Goal: Download file/media

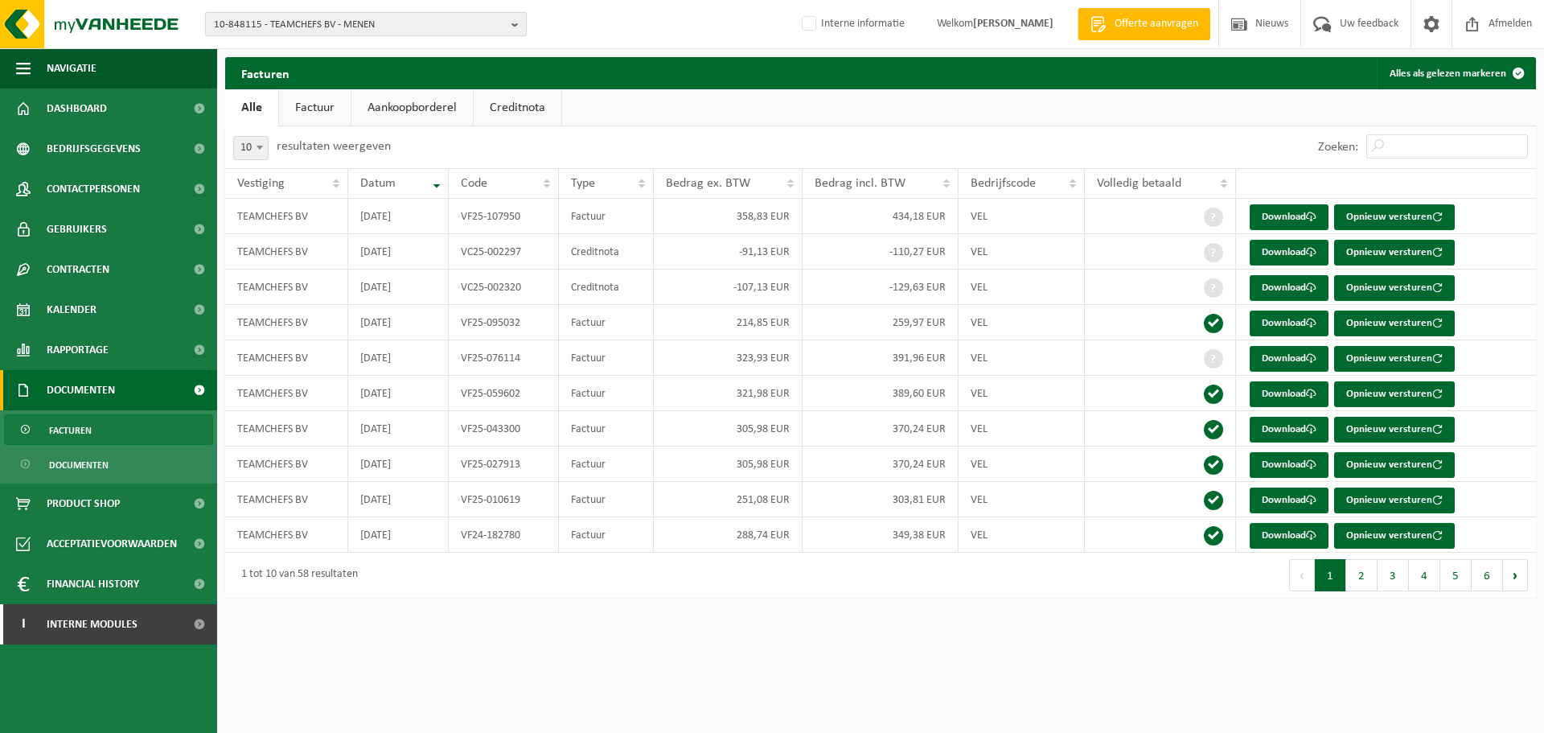
click at [397, 24] on span "10-848115 - TEAMCHEFS BV - MENEN" at bounding box center [359, 25] width 291 height 24
click at [379, 49] on input "text" at bounding box center [366, 50] width 314 height 20
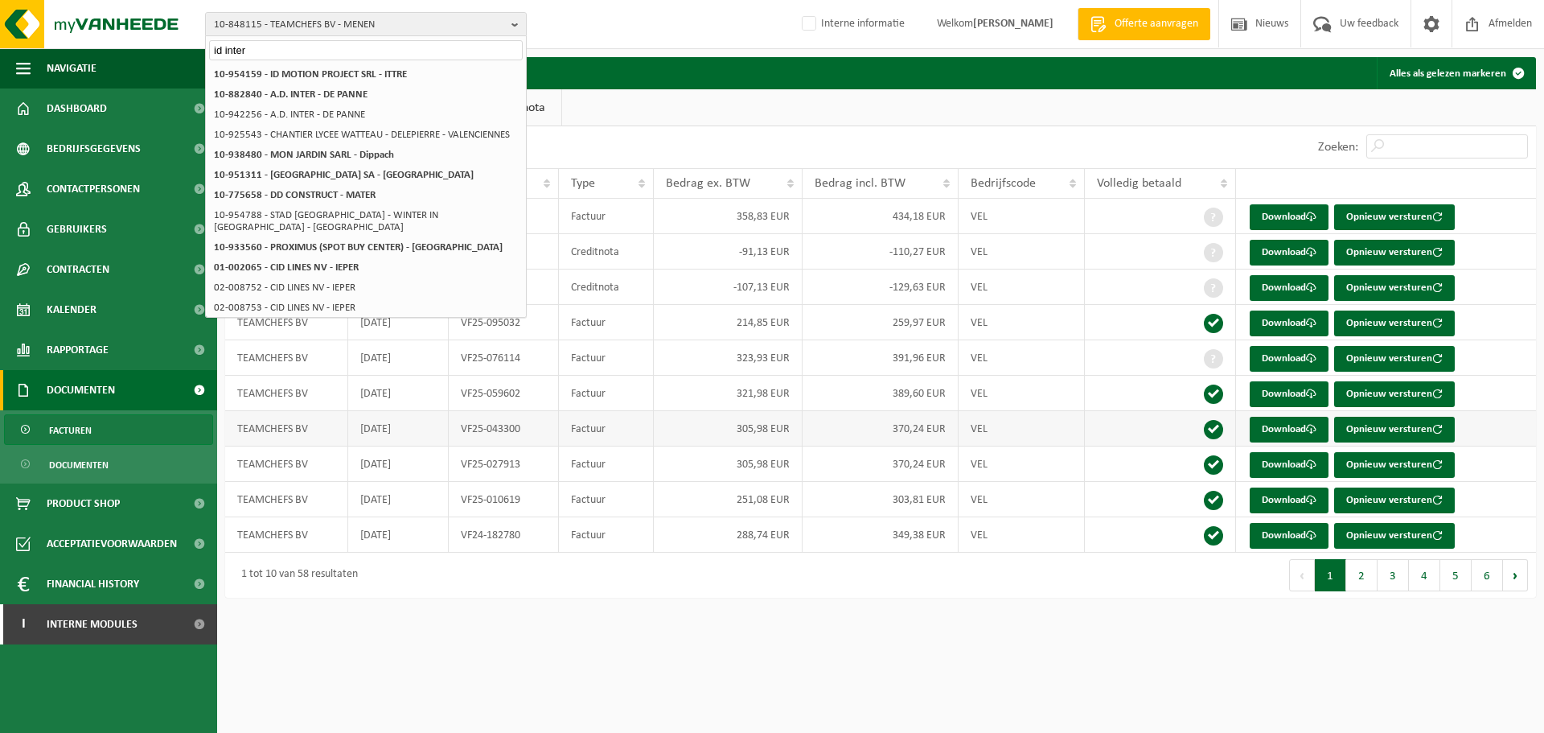
type input "id inter"
drag, startPoint x: 359, startPoint y: 47, endPoint x: 68, endPoint y: 46, distance: 290.4
click at [68, 46] on div "10-848115 - TEAMCHEFS BV - MENEN id inter 10-848115 - TEAMCHEFS BV - MENEN 10-9…" at bounding box center [772, 24] width 1544 height 49
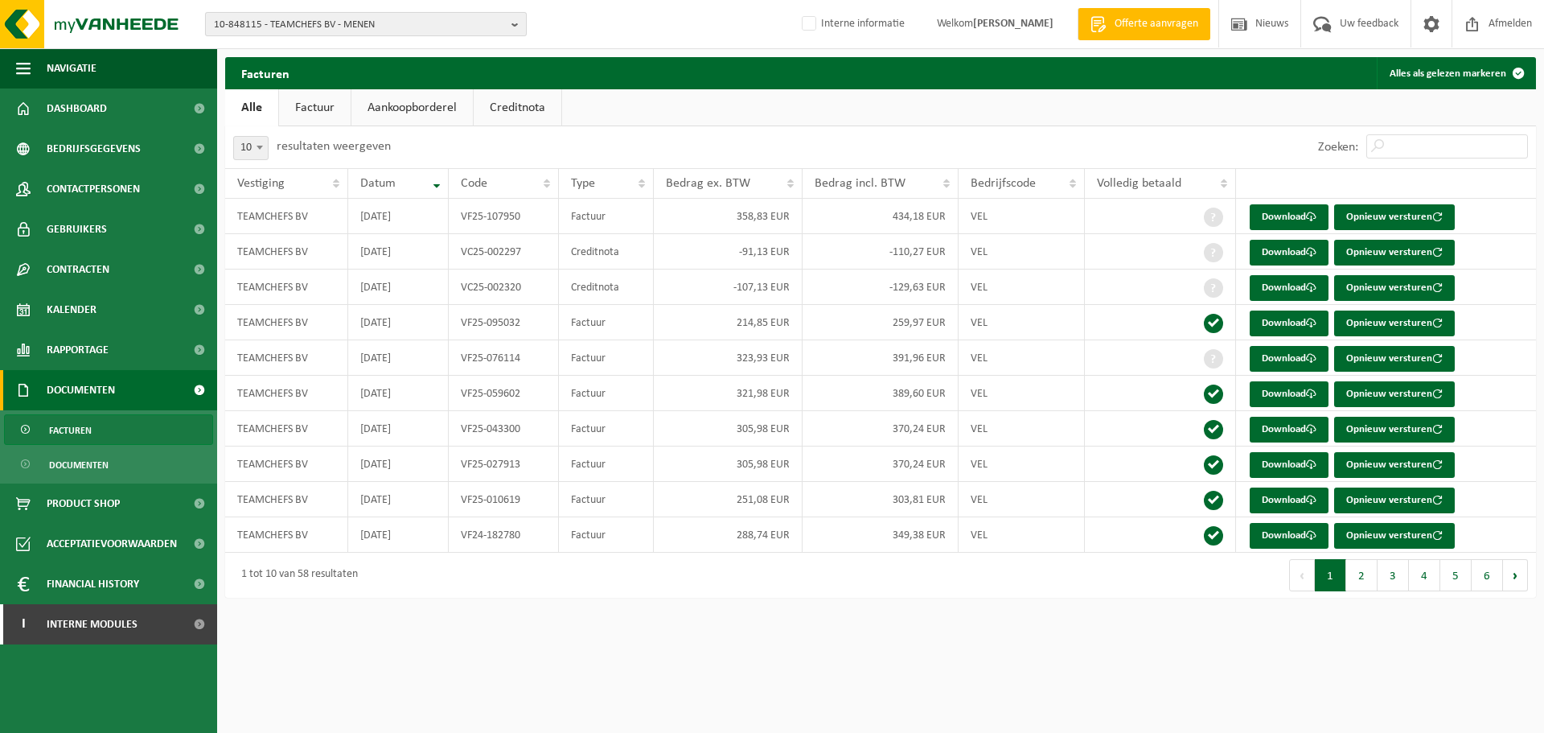
click at [315, 29] on span "10-848115 - TEAMCHEFS BV - MENEN" at bounding box center [359, 25] width 291 height 24
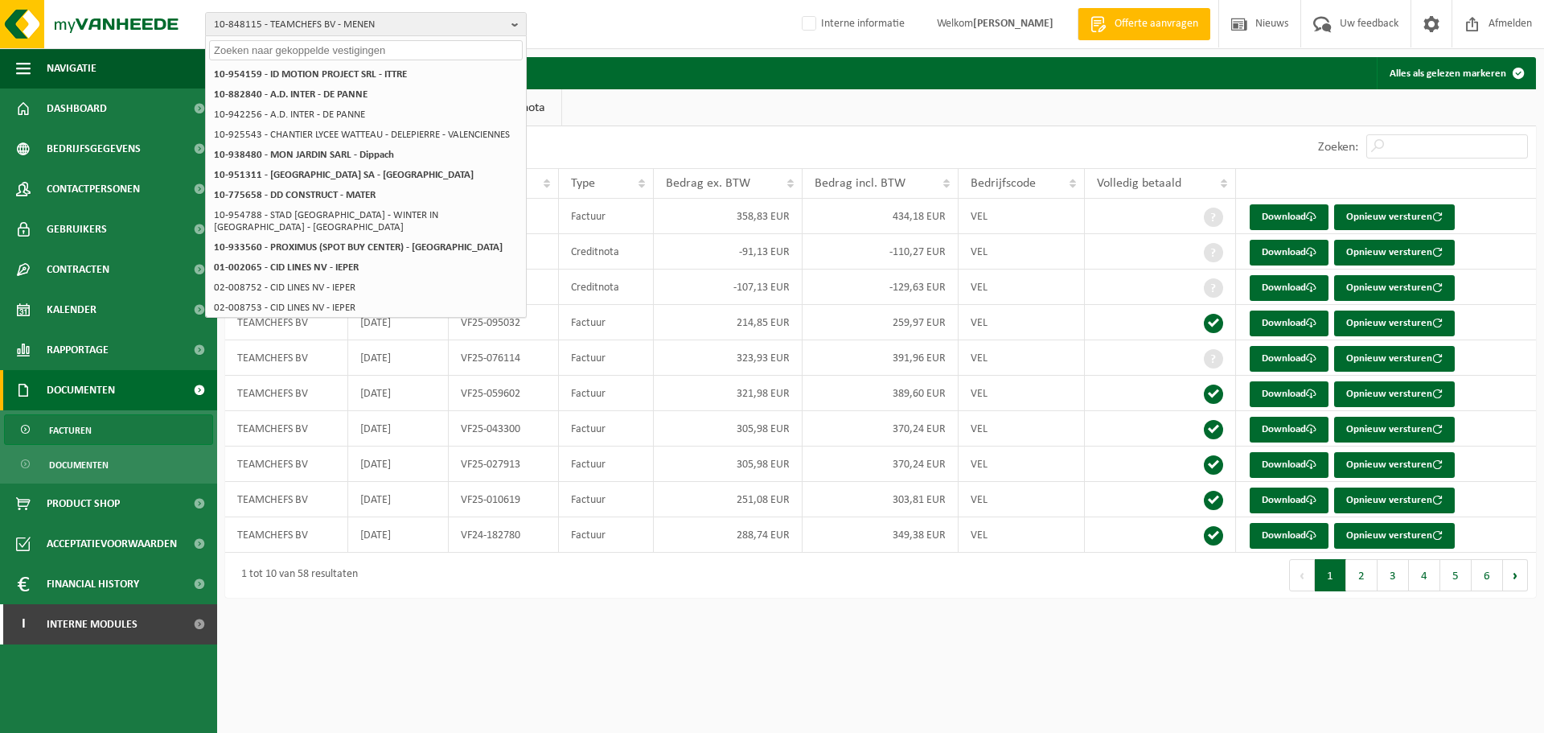
click at [245, 49] on input "text" at bounding box center [366, 50] width 314 height 20
paste input "01-005427"
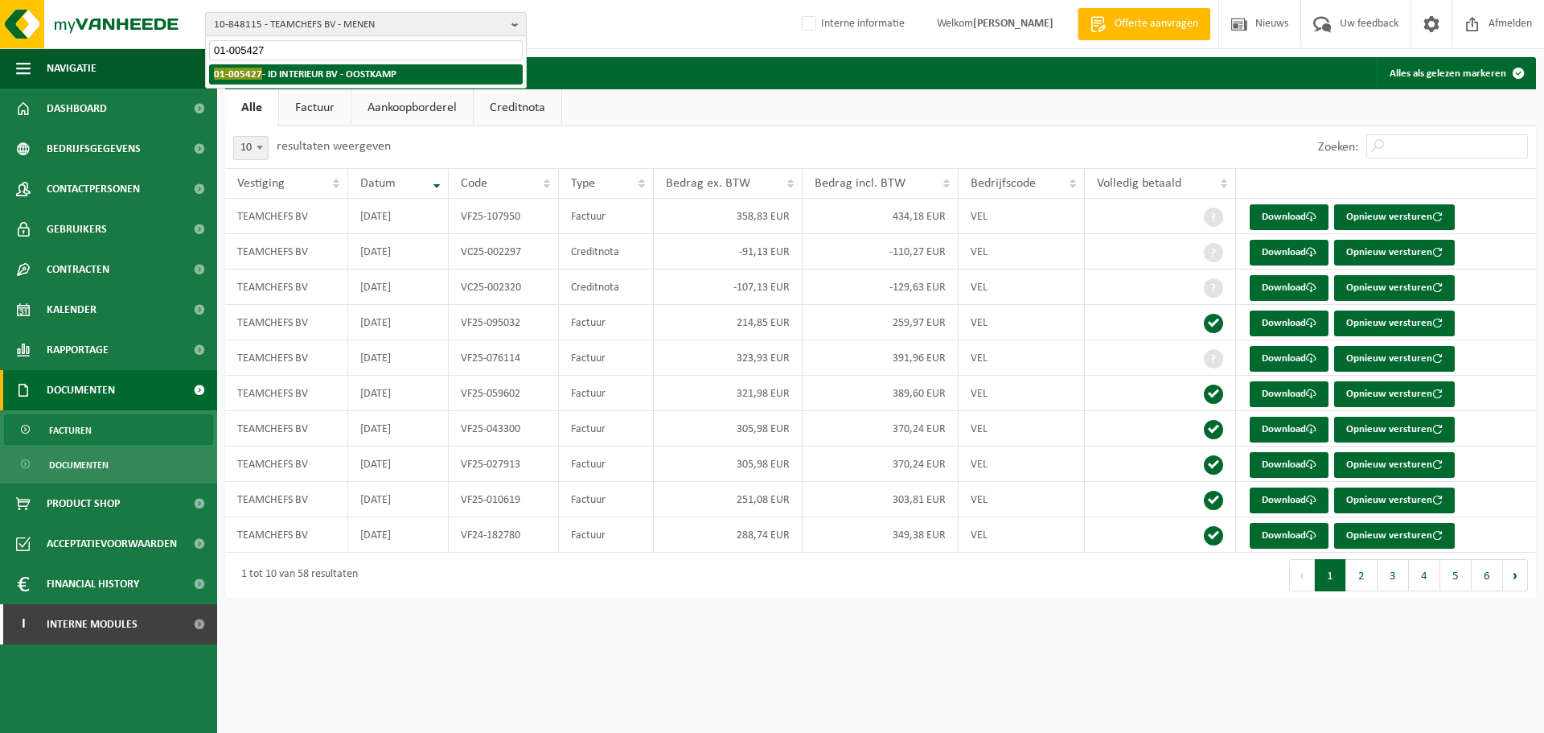
type input "01-005427"
click at [272, 75] on strong "01-005427 - ID INTERIEUR BV - OOSTKAMP" at bounding box center [305, 74] width 183 height 12
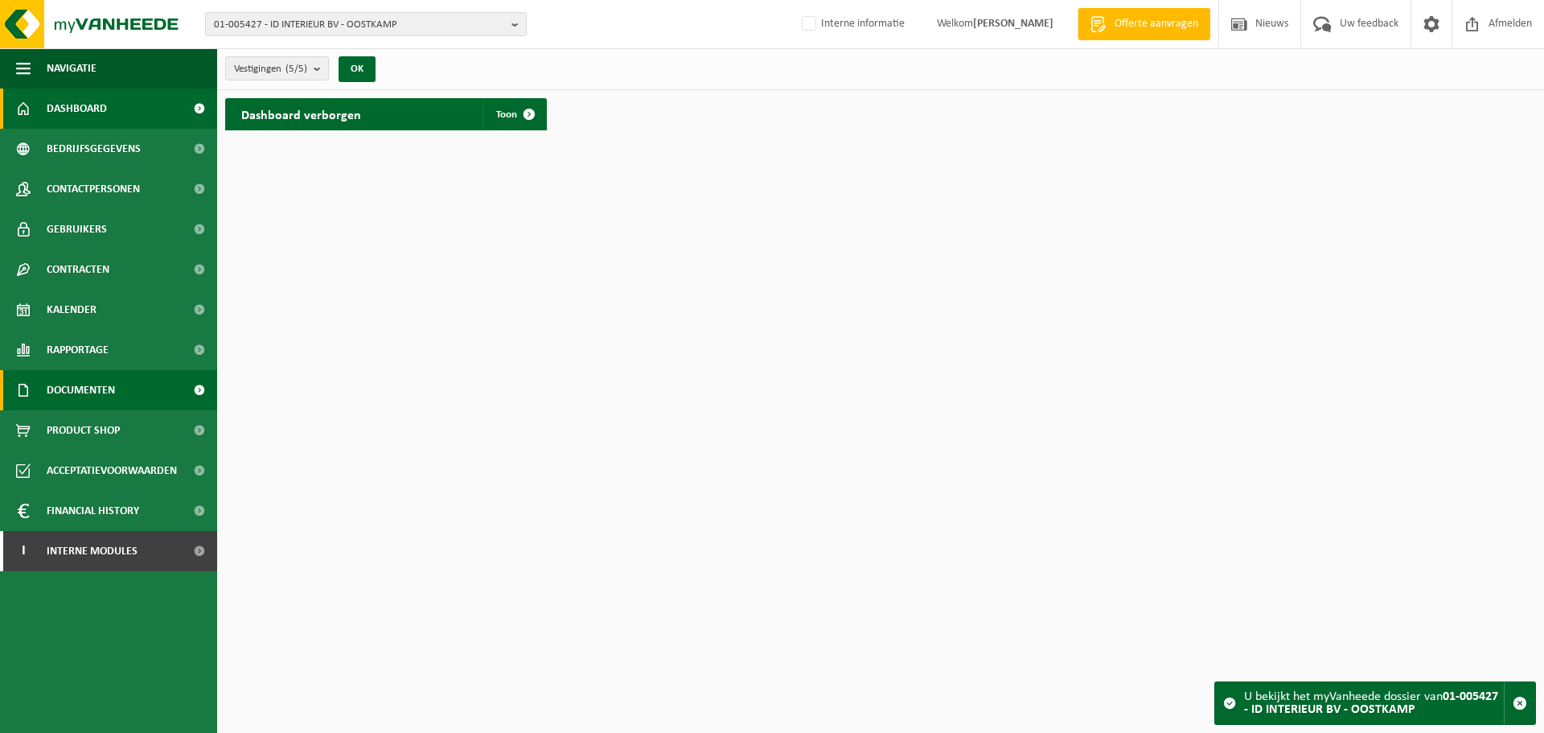
click at [121, 388] on link "Documenten" at bounding box center [108, 390] width 217 height 40
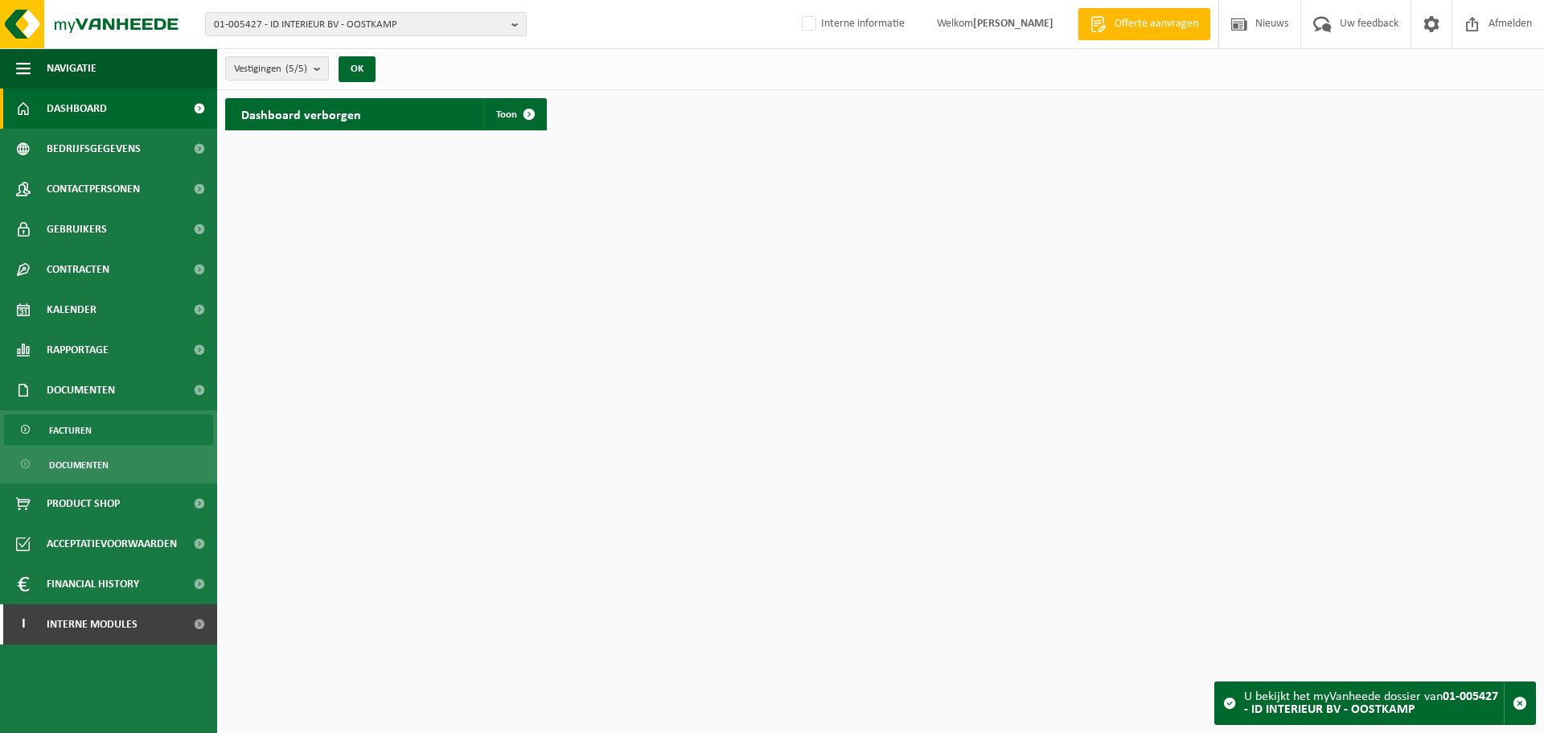
click at [81, 438] on span "Facturen" at bounding box center [70, 430] width 43 height 31
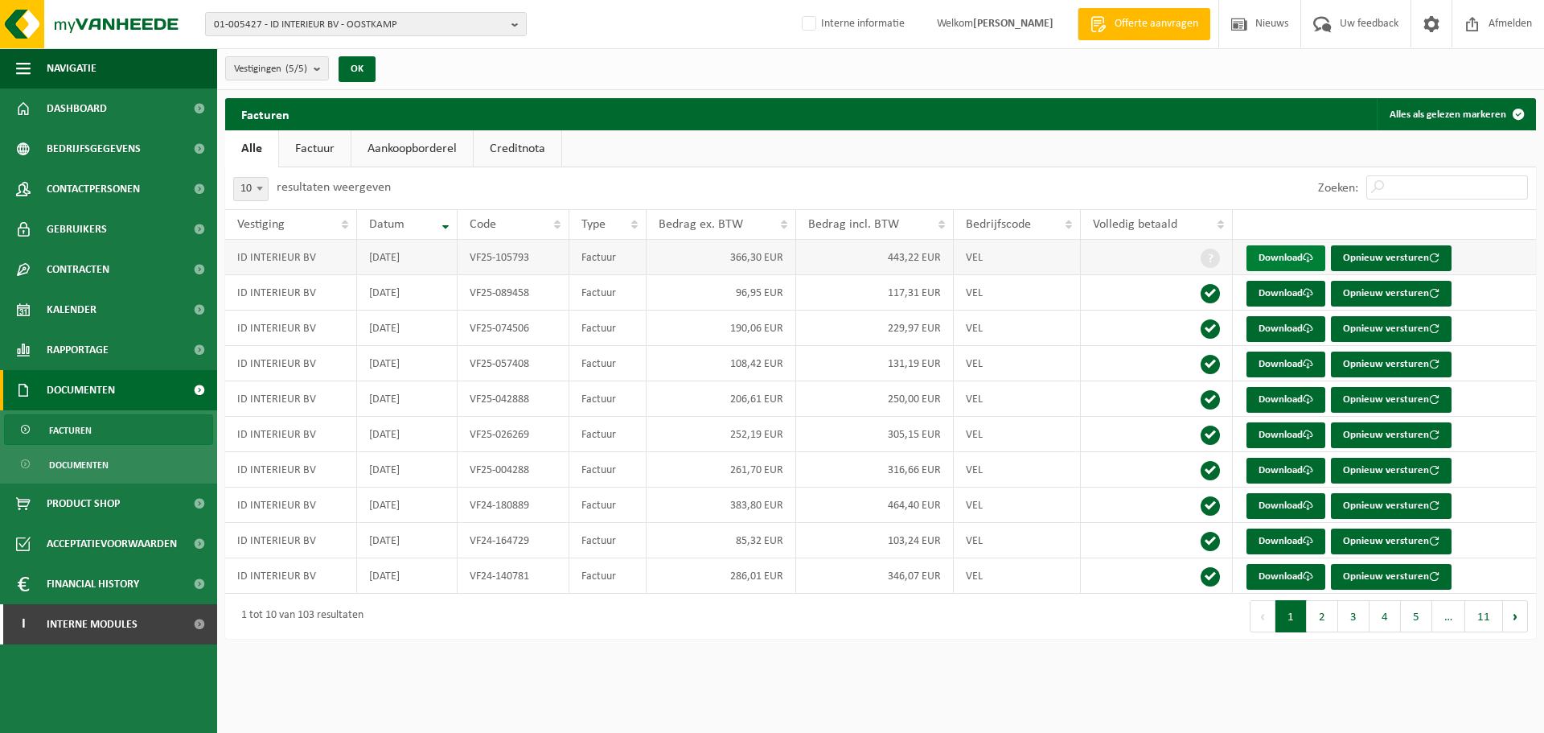
click at [1289, 258] on link "Download" at bounding box center [1286, 258] width 79 height 26
